Goal: Task Accomplishment & Management: Manage account settings

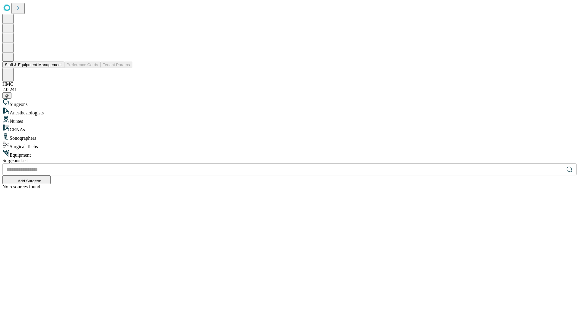
click at [58, 68] on button "Staff & Equipment Management" at bounding box center [33, 65] width 62 height 6
